Goal: Task Accomplishment & Management: Use online tool/utility

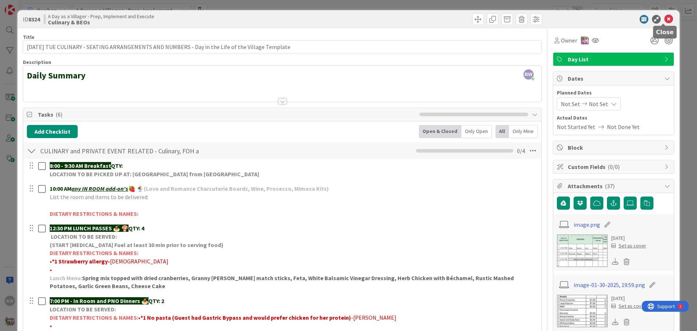
click at [664, 17] on icon at bounding box center [668, 19] width 9 height 9
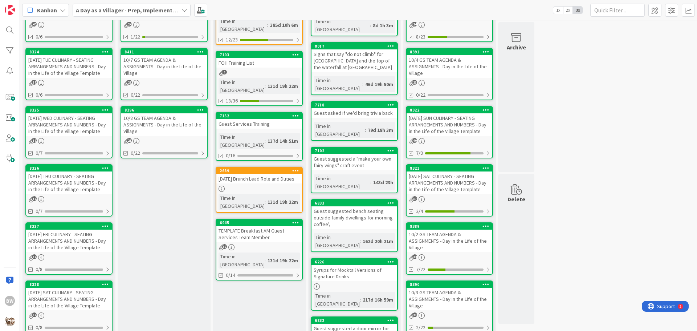
scroll to position [73, 0]
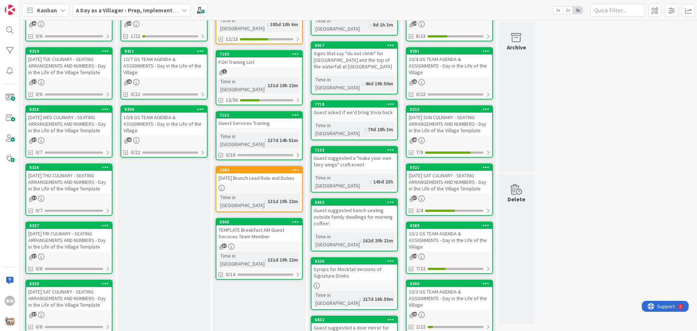
click at [58, 287] on div "[DATE] SAT CULINARY - SEATING ARRANGEMENTS AND NUMBERS - Day in the Life of the…" at bounding box center [69, 298] width 86 height 22
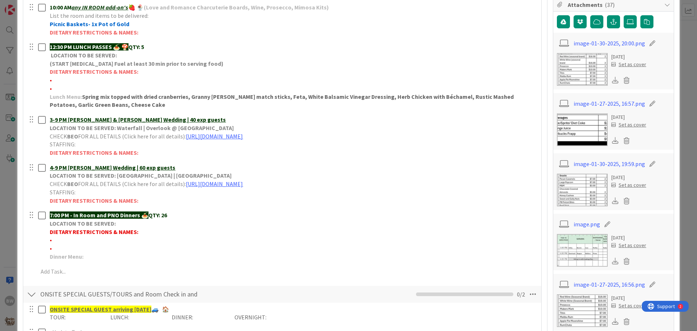
scroll to position [181, 0]
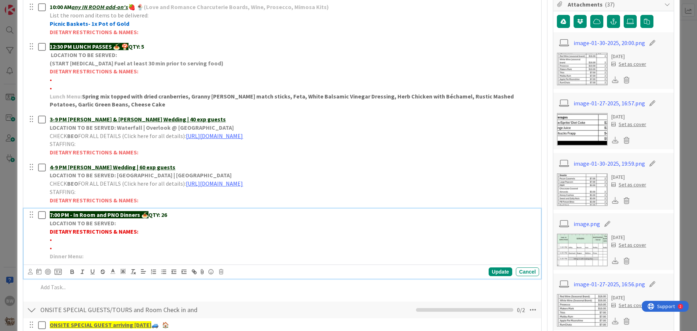
click at [121, 224] on p "LOCATION TO BE SERVED:" at bounding box center [293, 223] width 486 height 8
click at [125, 224] on p "LOCATION TO BE SERVED:" at bounding box center [293, 223] width 486 height 8
click at [217, 222] on strong "LOCATION TO BE SERVED: (2-Th112 [PERSON_NAME] dining with us 10/11 &10/12" at bounding box center [152, 222] width 205 height 7
click at [233, 222] on p "LOCATION TO BE SERVED: (2-Th112 [PERSON_NAME] dining with us 10/11 & 10/12" at bounding box center [293, 223] width 486 height 8
drag, startPoint x: 115, startPoint y: 223, endPoint x: 238, endPoint y: 223, distance: 122.7
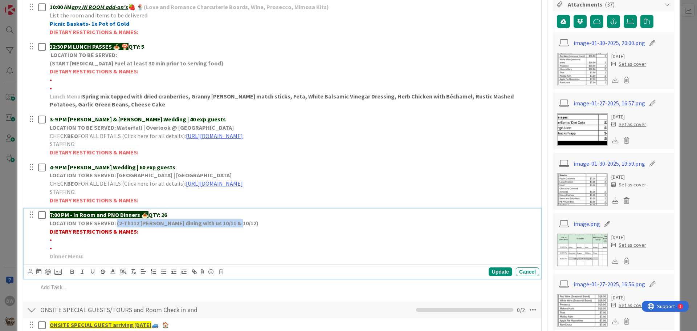
click at [238, 223] on p "LOCATION TO BE SERVED: (2-Th112 [PERSON_NAME] dining with us 10/11 & 10/12)" at bounding box center [293, 223] width 486 height 8
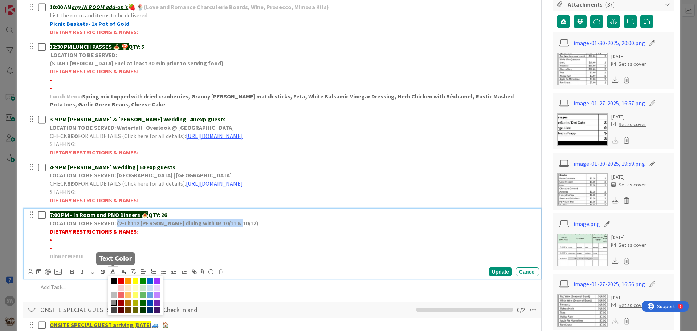
click at [113, 271] on line at bounding box center [113, 271] width 2 height 0
click at [142, 302] on span at bounding box center [143, 302] width 6 height 6
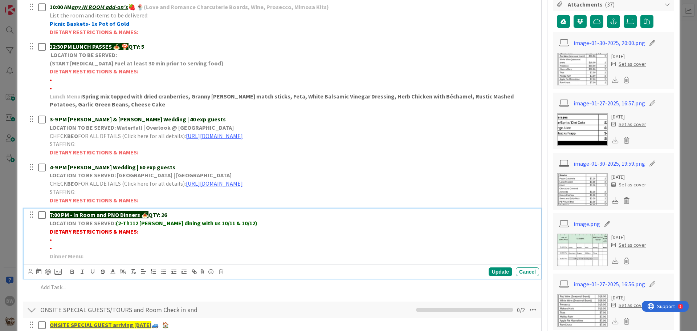
click at [258, 244] on p "•" at bounding box center [293, 248] width 486 height 8
drag, startPoint x: 159, startPoint y: 223, endPoint x: 143, endPoint y: 224, distance: 15.6
click at [143, 224] on strong "(2-Th112 [PERSON_NAME] dining with us 10/11 & 10/12)" at bounding box center [187, 222] width 142 height 7
drag, startPoint x: 237, startPoint y: 223, endPoint x: 116, endPoint y: 222, distance: 120.1
click at [116, 222] on p "LOCATION TO BE SERVED: (2-Th112 [PERSON_NAME] dining with us 10/11 & 10/12)" at bounding box center [293, 223] width 486 height 8
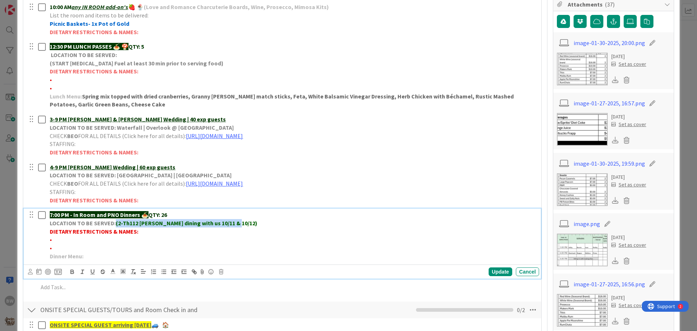
copy strong "(2-Th112 [PERSON_NAME] dining with us 10/11 & 10/12)"
click at [399, 232] on p "DIETARY RESTRICTIONS & NAMES:" at bounding box center [293, 231] width 486 height 8
click at [489, 273] on div "Update" at bounding box center [500, 271] width 24 height 9
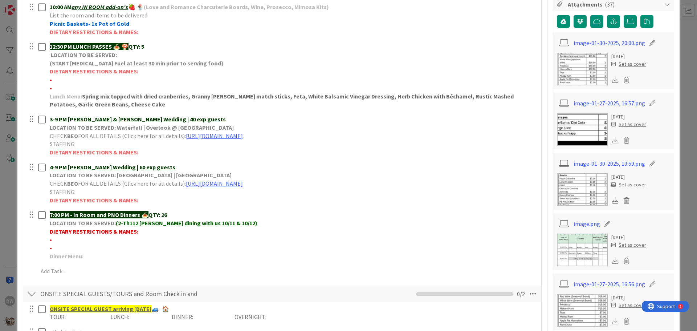
scroll to position [0, 0]
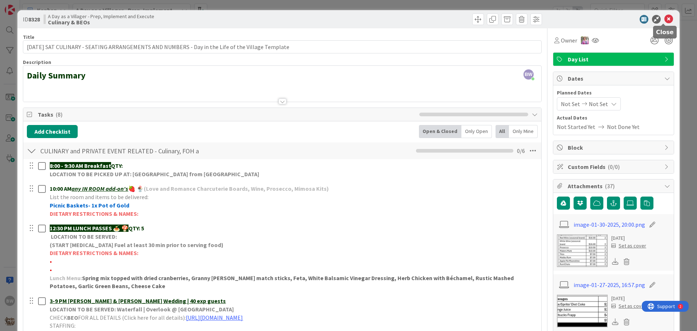
click at [664, 17] on icon at bounding box center [668, 19] width 9 height 9
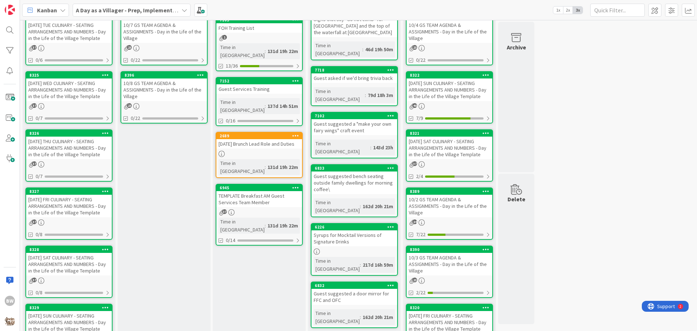
scroll to position [145, 0]
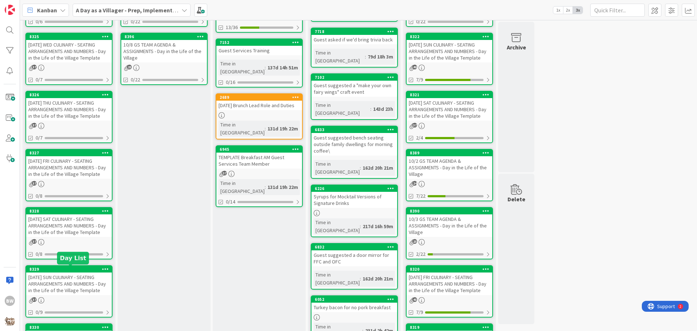
click at [61, 269] on div "8329" at bounding box center [70, 268] width 82 height 5
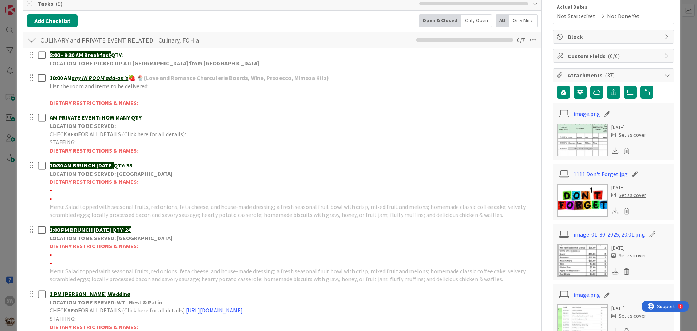
scroll to position [109, 0]
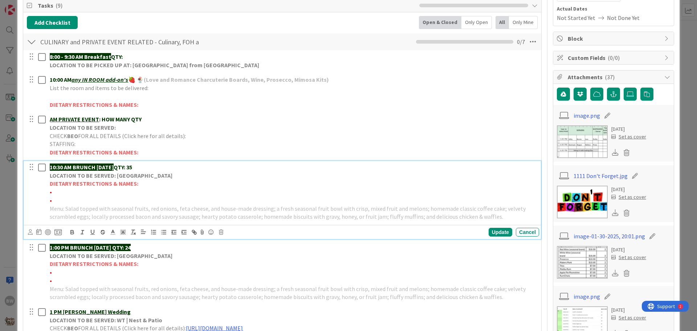
click at [324, 172] on p "LOCATION TO BE SERVED: [GEOGRAPHIC_DATA]" at bounding box center [293, 175] width 486 height 8
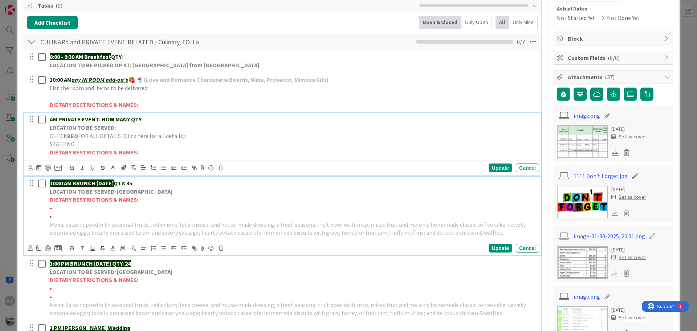
click at [83, 131] on strong "LOCATION TO BE SERVED:" at bounding box center [83, 127] width 66 height 7
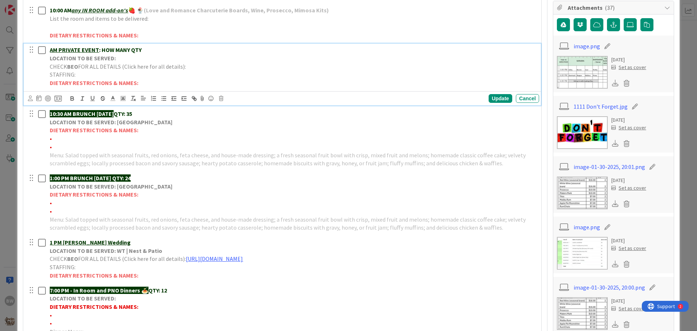
scroll to position [181, 0]
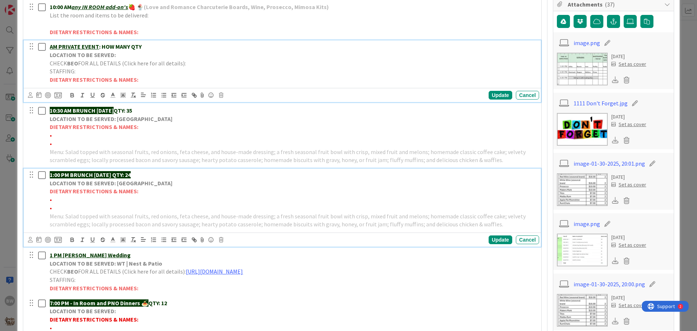
drag, startPoint x: 123, startPoint y: 174, endPoint x: 147, endPoint y: 172, distance: 24.0
click at [147, 172] on p "1:00 PM BRUNCH [DATE] QTY: 24" at bounding box center [293, 175] width 486 height 8
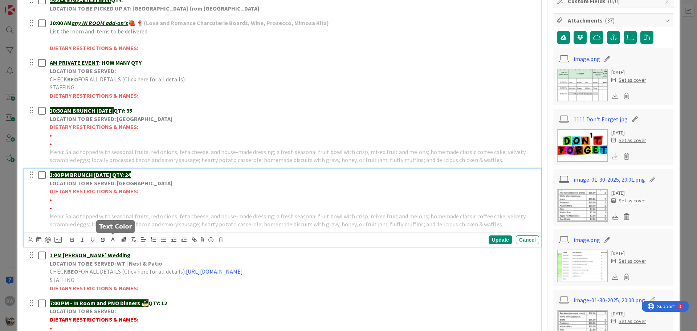
click at [110, 238] on icon at bounding box center [113, 239] width 7 height 7
click at [143, 277] on span at bounding box center [143, 278] width 6 height 6
click at [123, 239] on polyline at bounding box center [123, 239] width 3 height 3
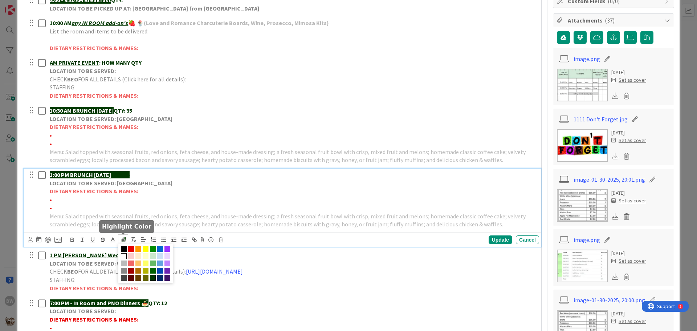
click at [122, 257] on span at bounding box center [124, 256] width 6 height 6
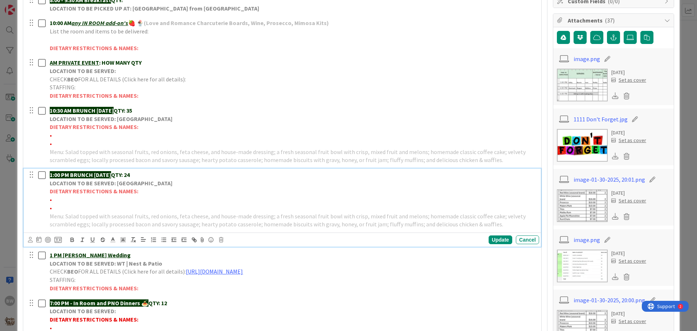
click at [237, 191] on p "DIETARY RESTRICTIONS & NAMES:" at bounding box center [293, 191] width 486 height 8
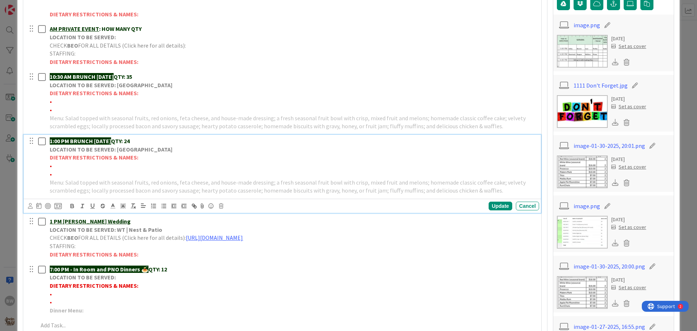
scroll to position [274, 0]
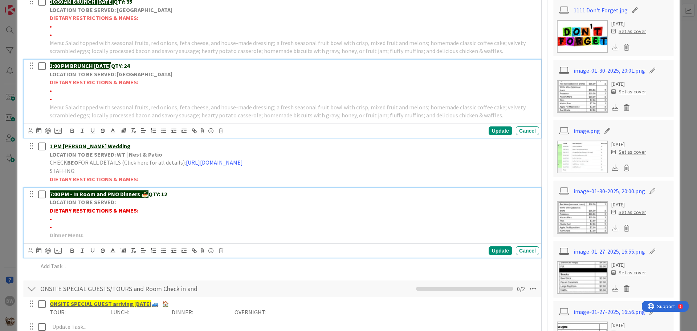
click at [119, 201] on p "LOCATION TO BE SERVED:" at bounding box center [293, 202] width 486 height 8
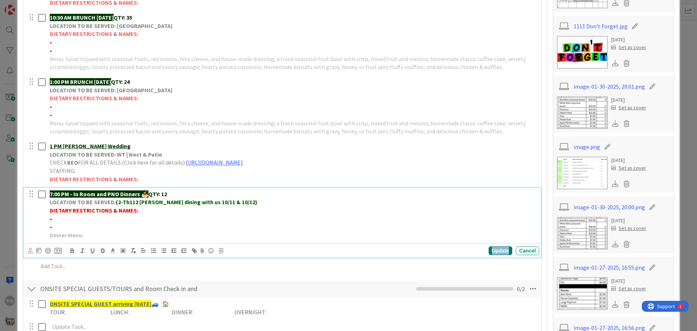
click at [491, 252] on div "Update" at bounding box center [500, 250] width 24 height 9
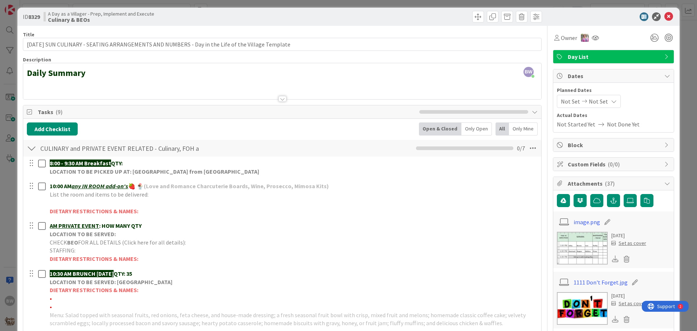
scroll to position [0, 0]
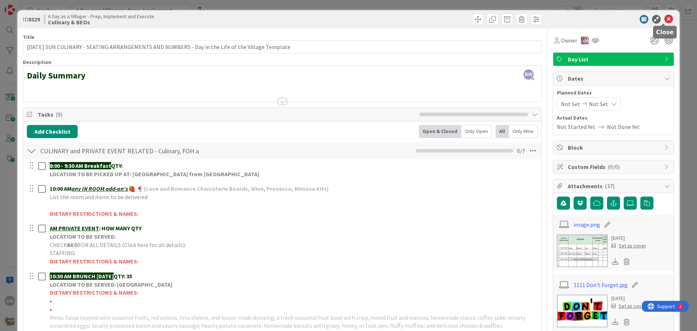
click at [664, 20] on icon at bounding box center [668, 19] width 9 height 9
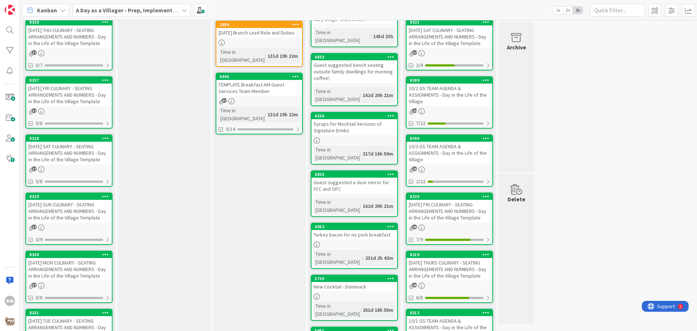
click at [58, 258] on div "[DATE] MON CULINARY - SEATING ARRANGEMENTS AND NUMBERS - Day in the Life of the…" at bounding box center [69, 269] width 86 height 22
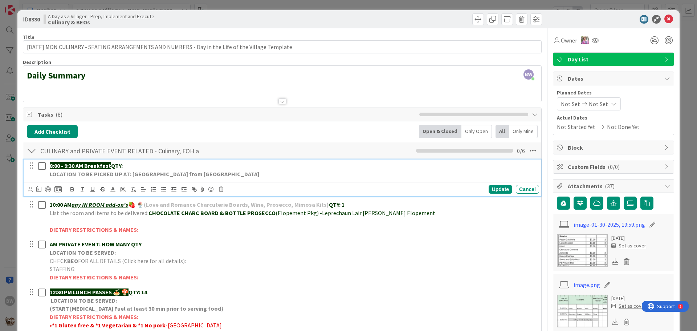
click at [137, 159] on div "8:00 - 9:30 AM Breakfast QTY: LOCATION TO BE PICKED UP AT: [GEOGRAPHIC_DATA] fr…" at bounding box center [293, 169] width 492 height 21
click at [491, 189] on div "Update" at bounding box center [500, 189] width 24 height 9
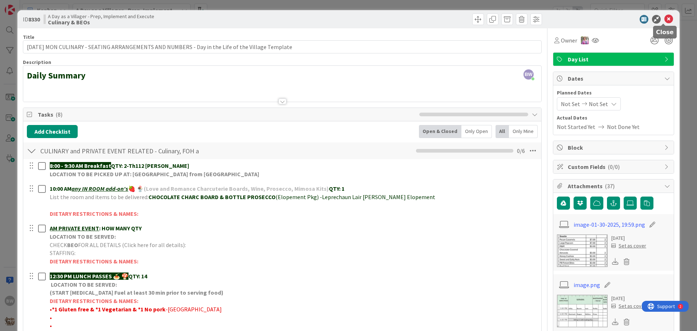
click at [664, 20] on icon at bounding box center [668, 19] width 9 height 9
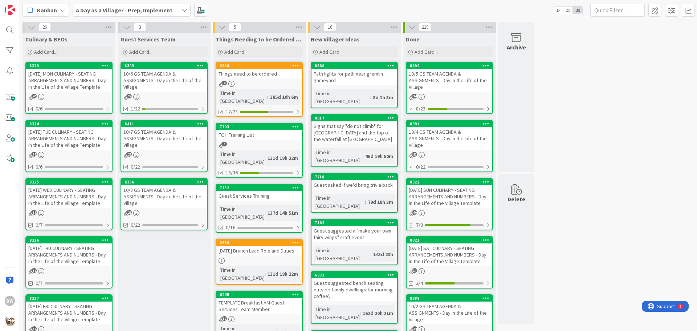
click at [66, 127] on div "[DATE] TUE CULINARY - SEATING ARRANGEMENTS AND NUMBERS - Day in the Life of the…" at bounding box center [69, 138] width 86 height 22
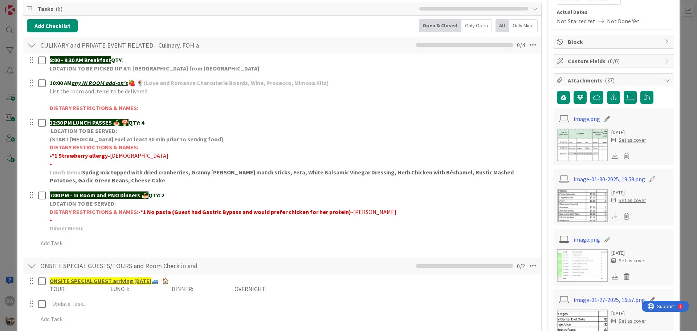
scroll to position [109, 0]
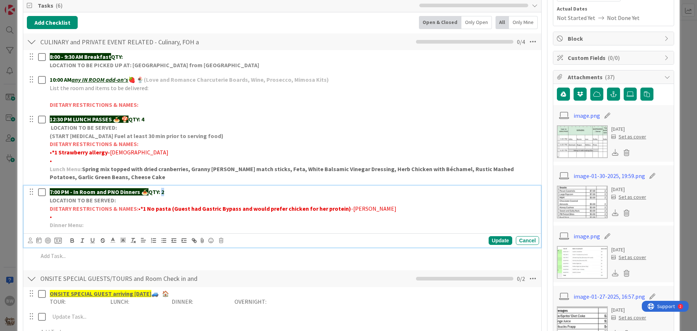
click at [163, 191] on strong "QTY: 2" at bounding box center [156, 191] width 16 height 7
click at [488, 239] on div "Update" at bounding box center [500, 240] width 24 height 9
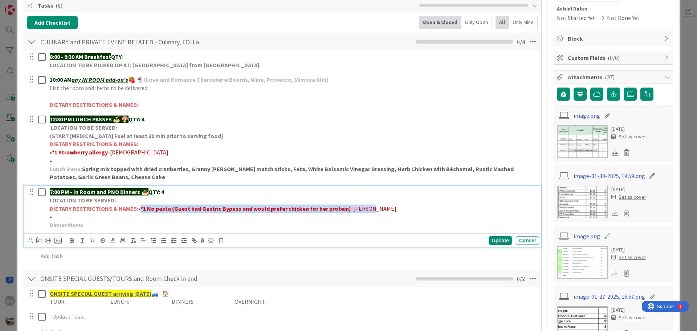
drag, startPoint x: 139, startPoint y: 207, endPoint x: 370, endPoint y: 205, distance: 230.5
click at [370, 205] on p "DIETARY RESTRICTIONS & NAMES: • *1 No pasta (Guest had Gastric Bypass and would…" at bounding box center [293, 208] width 486 height 8
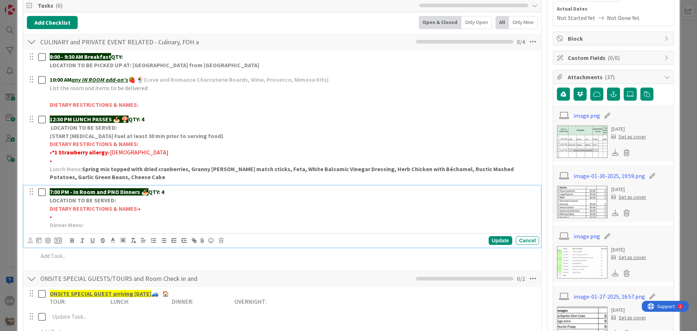
click at [56, 218] on p "•" at bounding box center [293, 216] width 486 height 8
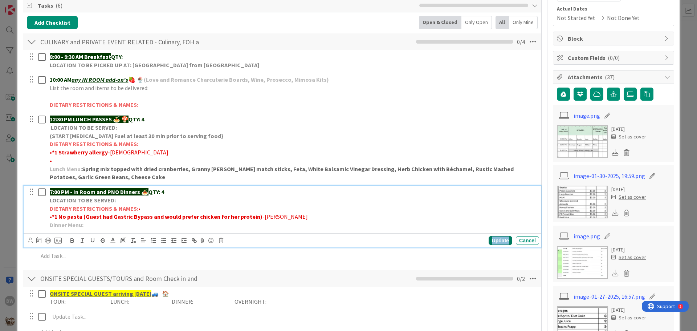
click at [488, 242] on div "Update" at bounding box center [500, 240] width 24 height 9
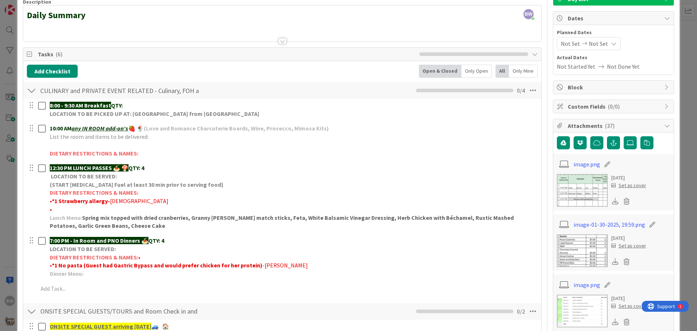
scroll to position [0, 0]
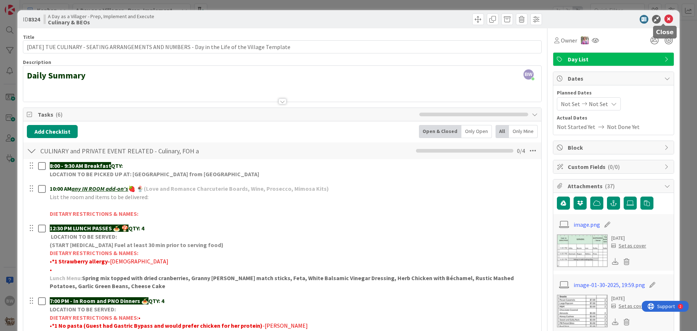
click at [664, 17] on icon at bounding box center [668, 19] width 9 height 9
